Goal: Submit feedback/report problem: Submit feedback/report problem

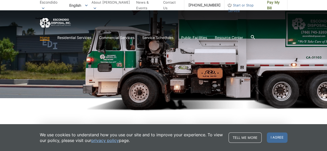
scroll to position [70, 0]
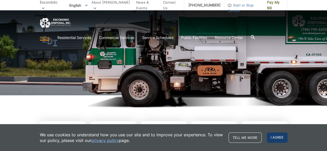
click at [276, 141] on span "I agree" at bounding box center [277, 138] width 21 height 10
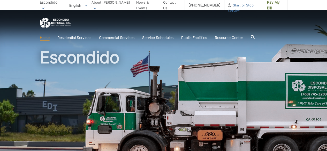
scroll to position [0, 0]
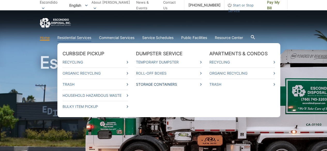
click at [149, 82] on link "Storage Containers" at bounding box center [169, 85] width 66 height 6
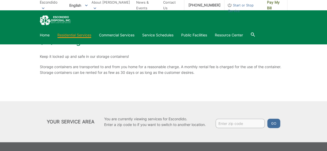
scroll to position [7, 0]
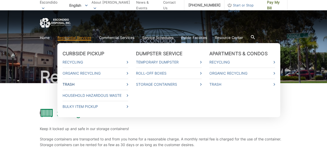
click at [70, 83] on link "Trash" at bounding box center [96, 85] width 66 height 6
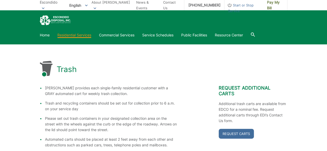
scroll to position [33, 0]
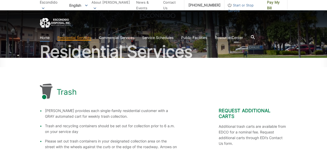
click at [47, 37] on link "Home" at bounding box center [45, 38] width 10 height 6
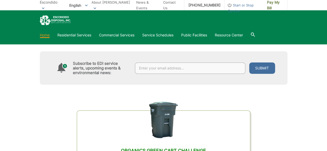
scroll to position [143, 0]
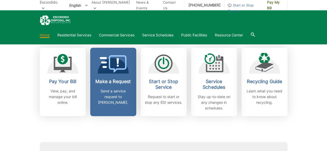
click at [110, 82] on h2 "Make a Request" at bounding box center [113, 82] width 38 height 6
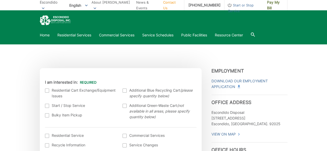
scroll to position [110, 0]
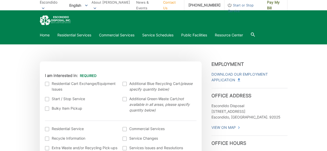
click at [46, 86] on div at bounding box center [47, 84] width 4 height 4
click at [0, 0] on input "I am interested in:" at bounding box center [0, 0] width 0 height 0
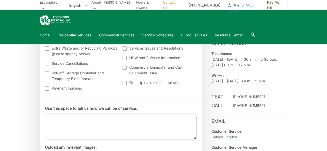
scroll to position [221, 0]
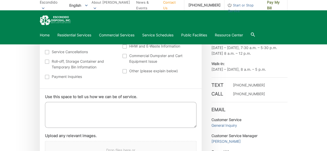
click at [80, 115] on textarea "Use this space to tell us how we can be of service." at bounding box center [120, 115] width 151 height 26
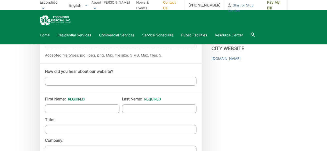
scroll to position [336, 0]
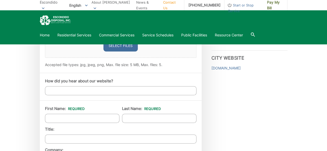
type textarea "My green trash can is broken"
click at [67, 89] on input "How did you hear about our website?" at bounding box center [120, 90] width 151 height 9
type input "ONline"
click at [59, 115] on input "First Name: *" at bounding box center [82, 118] width 74 height 9
type input "[PERSON_NAME]"
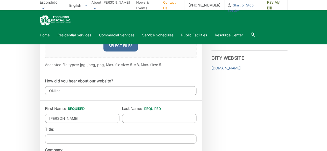
type input "[GEOGRAPHIC_DATA]"
type input "Escondido"
type input "92029"
click at [140, 116] on input "Last Name: *" at bounding box center [159, 118] width 74 height 9
type input "[PERSON_NAME]"
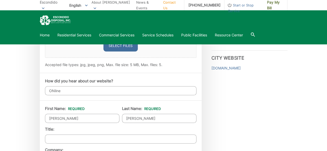
type input "7605191203"
type input "[EMAIL_ADDRESS][DOMAIN_NAME]"
type input "[PHONE_NUMBER]"
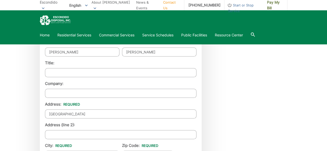
scroll to position [403, 0]
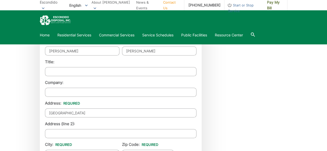
click at [63, 71] on input "Title:" at bounding box center [120, 71] width 151 height 9
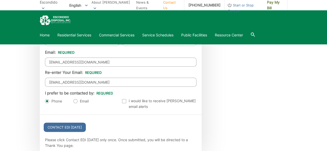
scroll to position [541, 0]
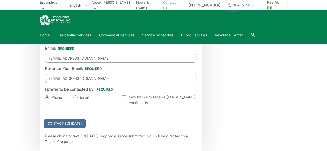
type input "Owner"
click at [76, 96] on label "Email" at bounding box center [80, 97] width 15 height 5
radio input "true"
click at [67, 119] on input "Contact EDI [DATE]" at bounding box center [65, 123] width 42 height 9
